Goal: Transaction & Acquisition: Purchase product/service

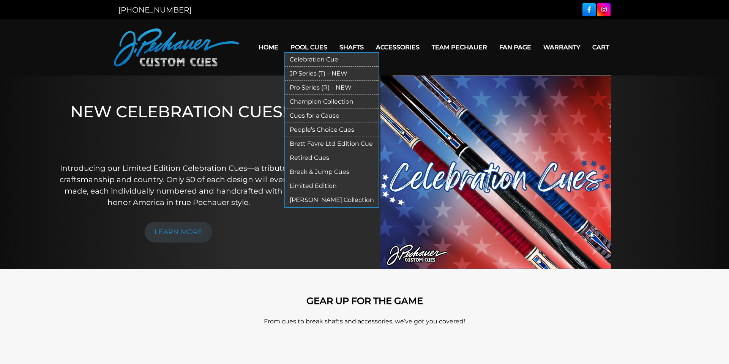
click at [304, 85] on link "Pro Series (R) – NEW" at bounding box center [331, 88] width 93 height 14
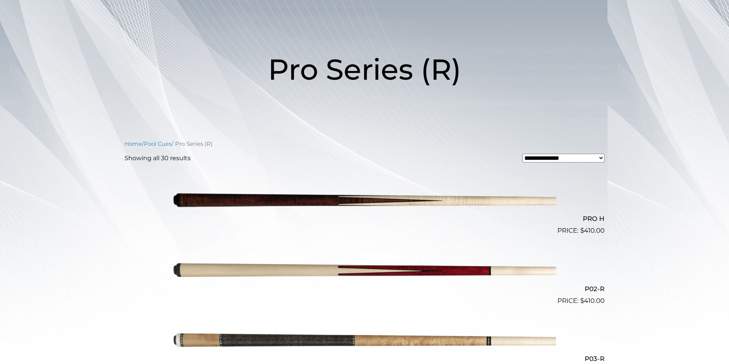
scroll to position [80, 0]
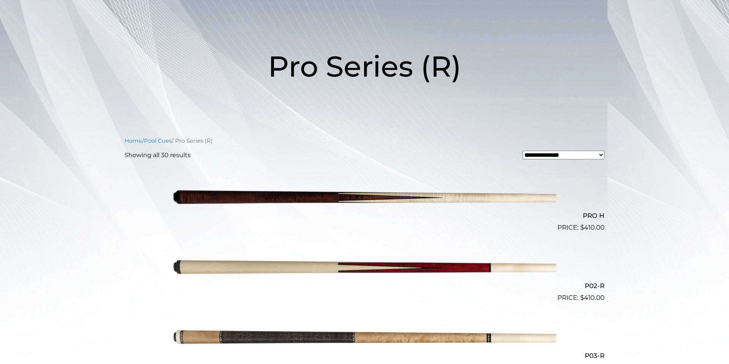
click at [417, 268] on img at bounding box center [364, 268] width 383 height 64
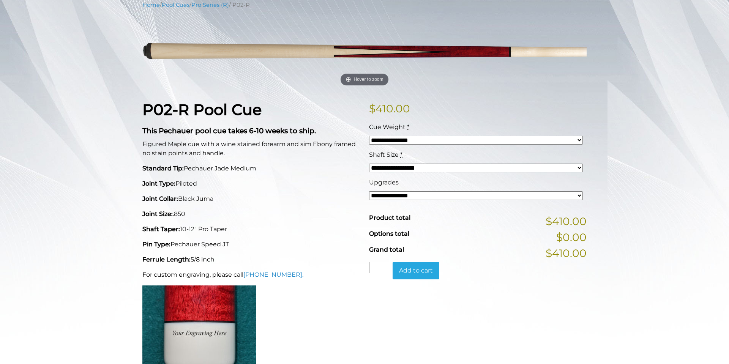
scroll to position [100, 0]
